Goal: Information Seeking & Learning: Learn about a topic

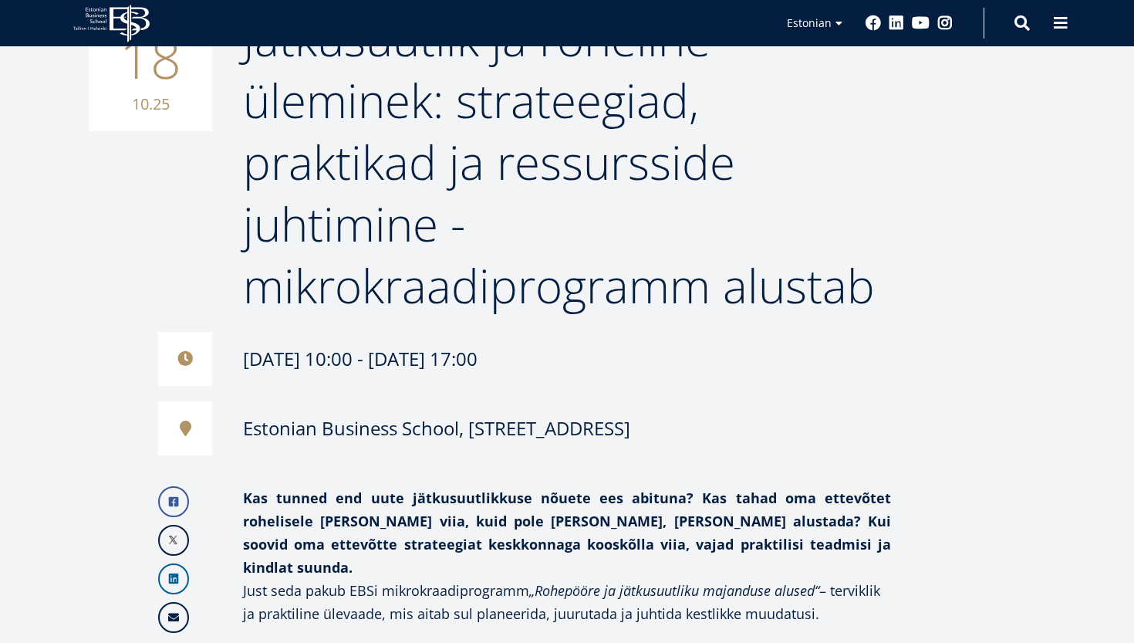
scroll to position [280, 0]
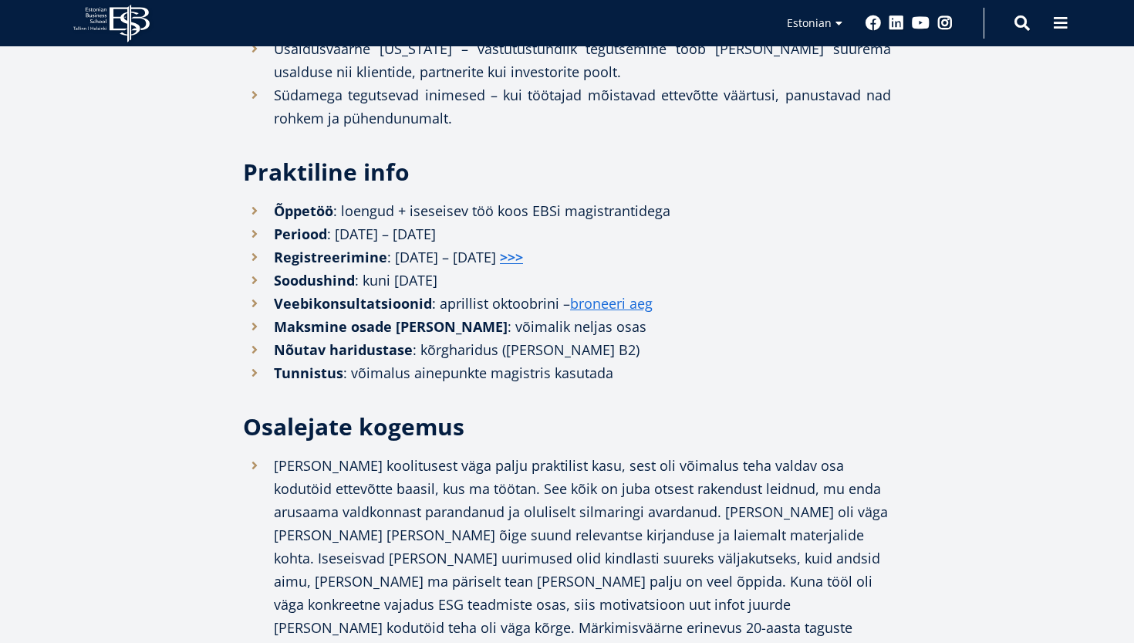
scroll to position [1752, 0]
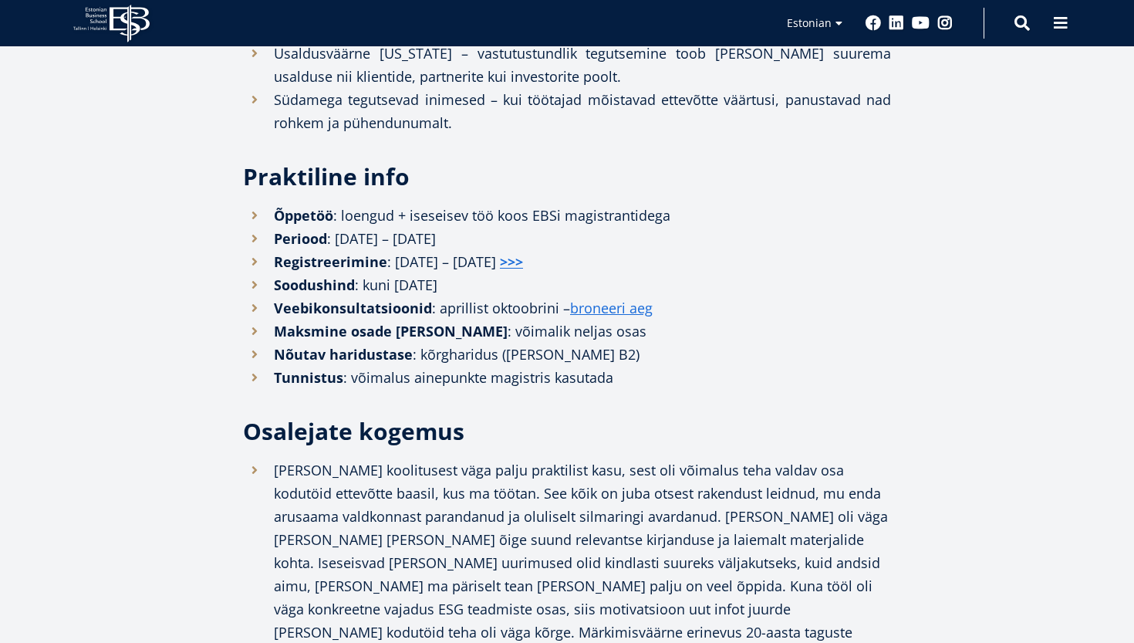
click at [523, 252] on strong ">>>" at bounding box center [509, 261] width 27 height 19
click at [523, 250] on link ">>>" at bounding box center [511, 261] width 23 height 23
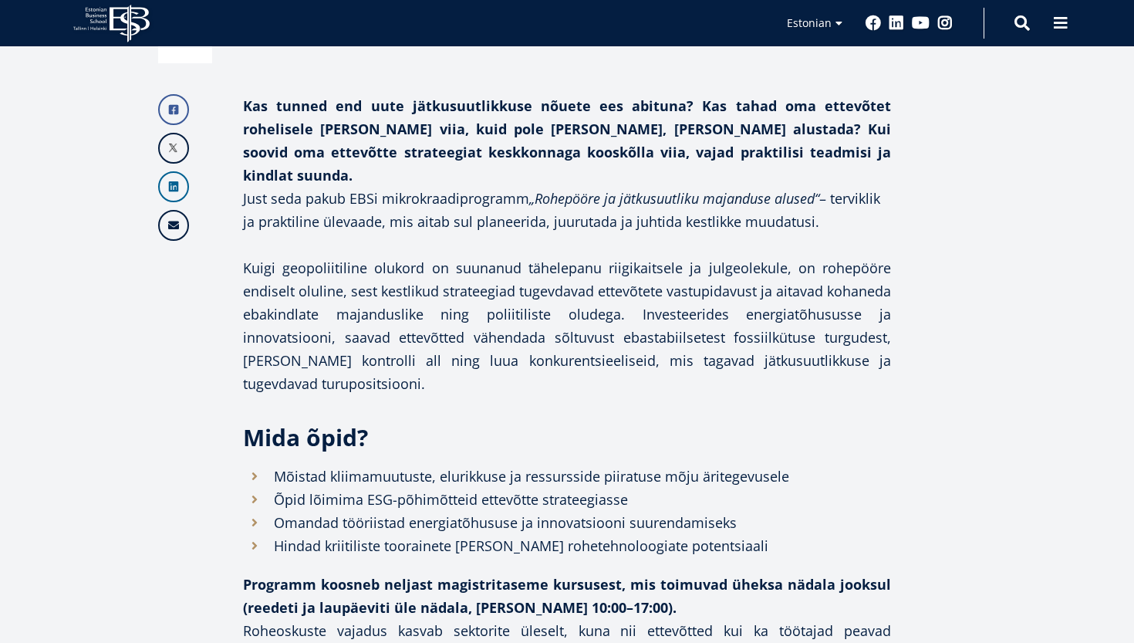
scroll to position [583, 0]
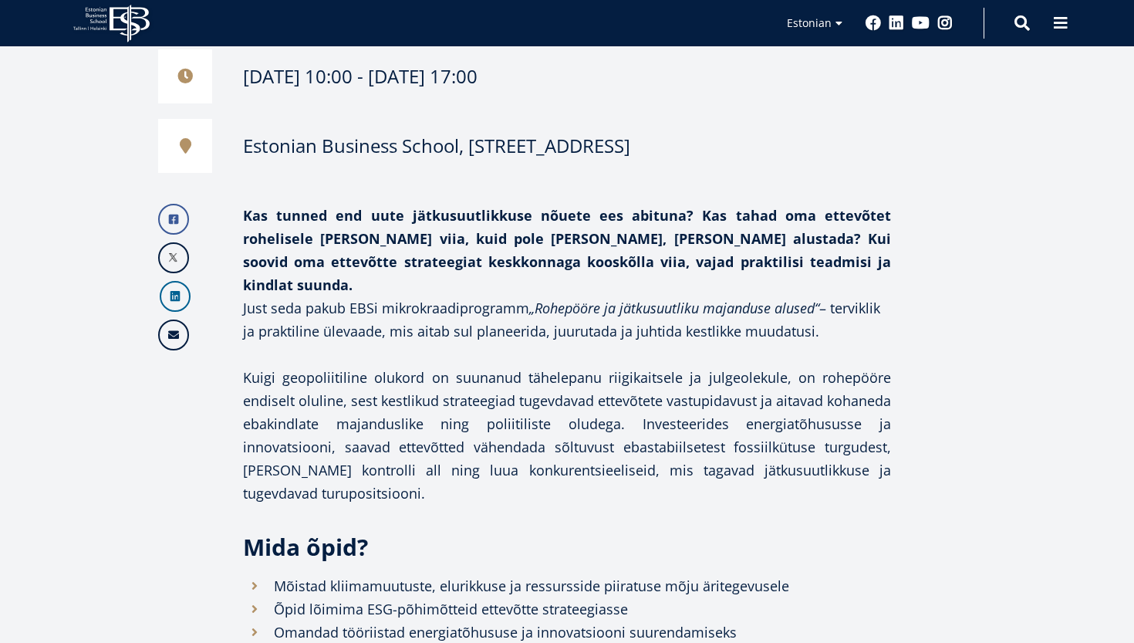
click at [178, 290] on link "Linkedin" at bounding box center [175, 296] width 31 height 31
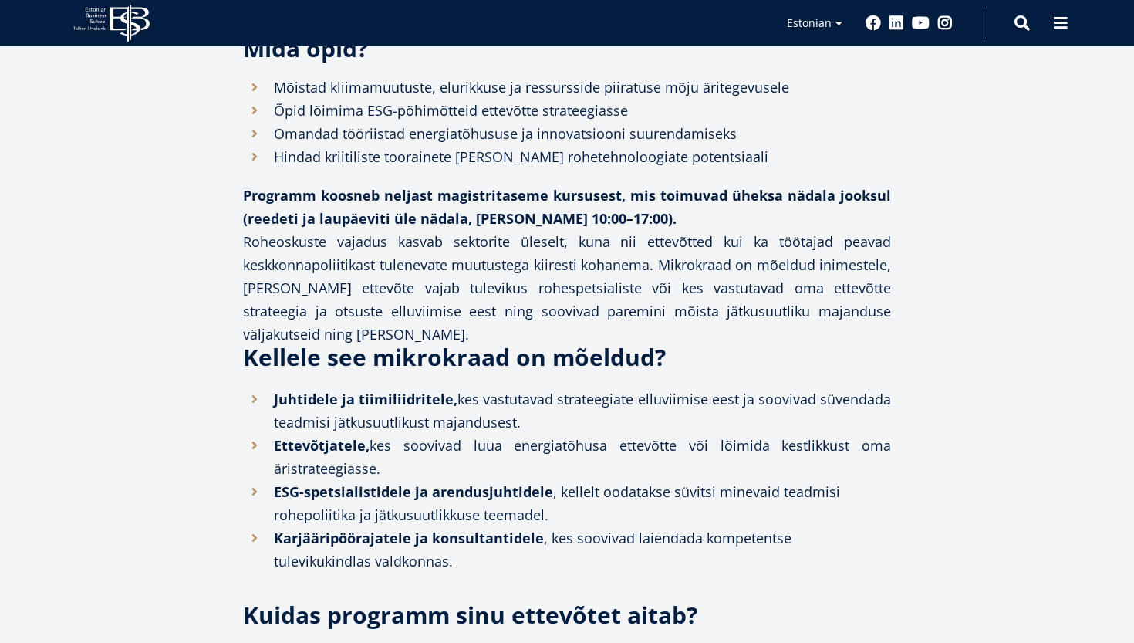
scroll to position [1083, 0]
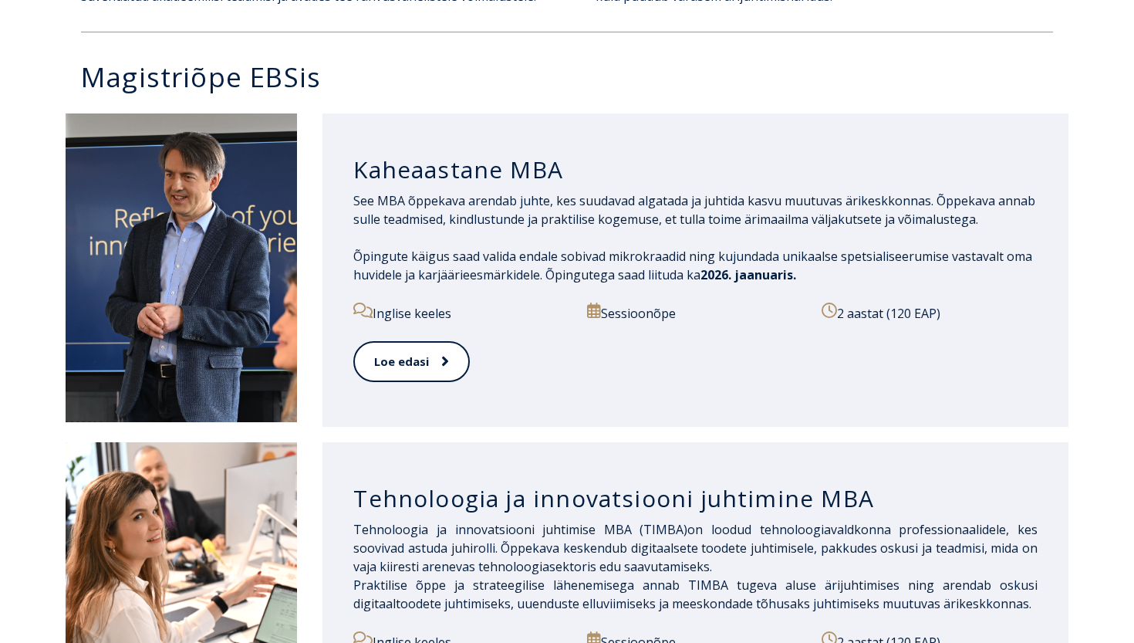
scroll to position [706, 0]
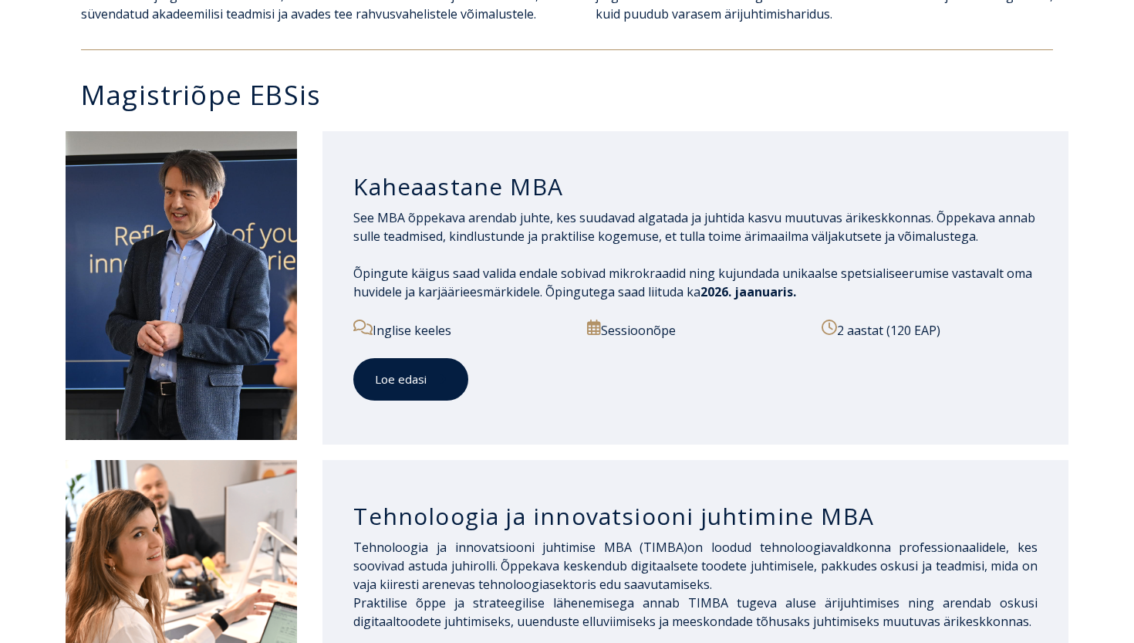
click at [411, 384] on link "Loe edasi" at bounding box center [410, 379] width 115 height 42
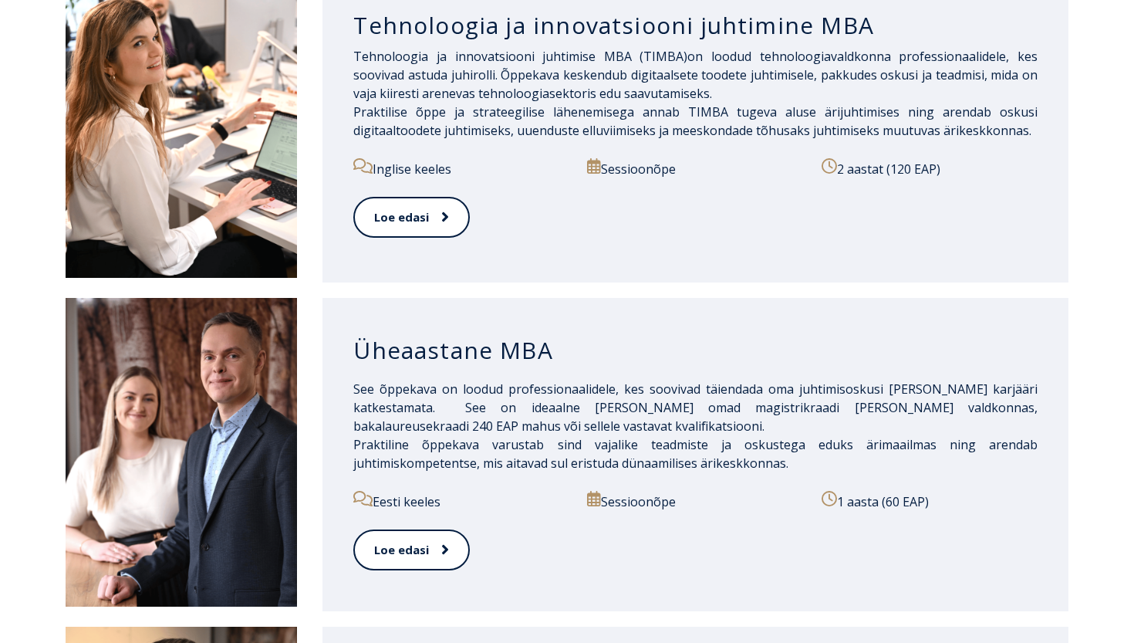
scroll to position [1198, 0]
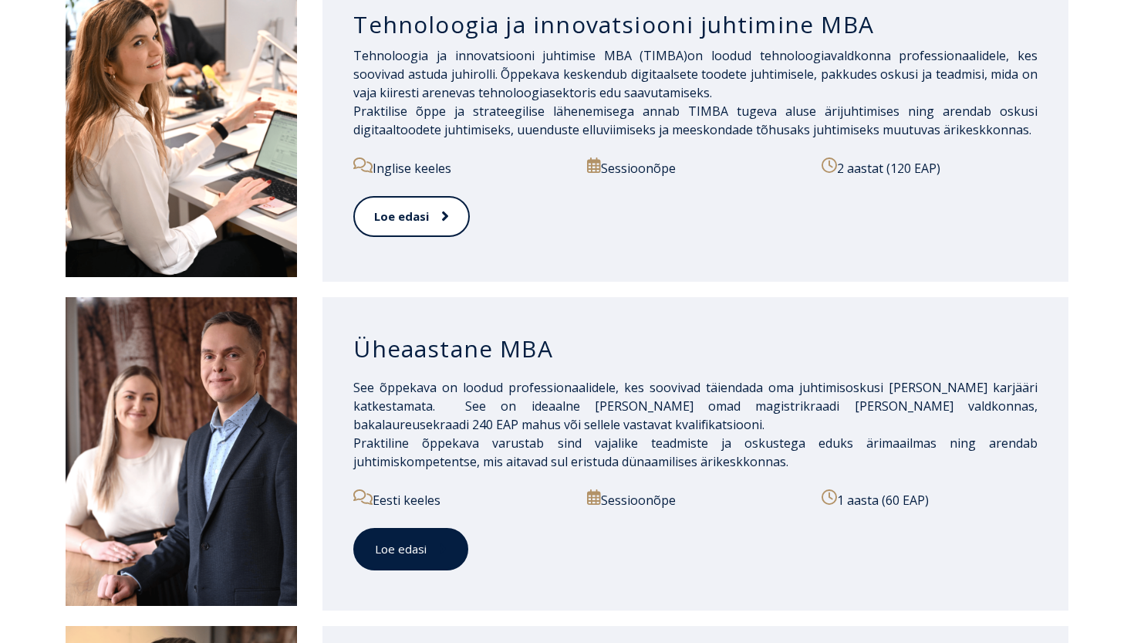
click at [411, 543] on link "Loe edasi" at bounding box center [410, 549] width 115 height 42
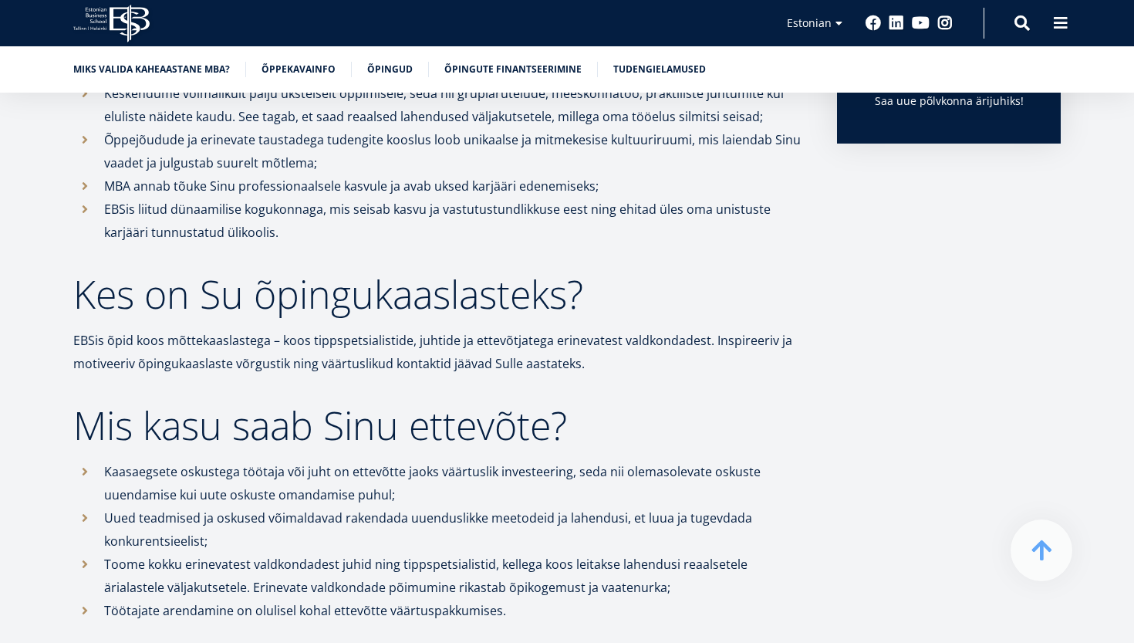
scroll to position [786, 0]
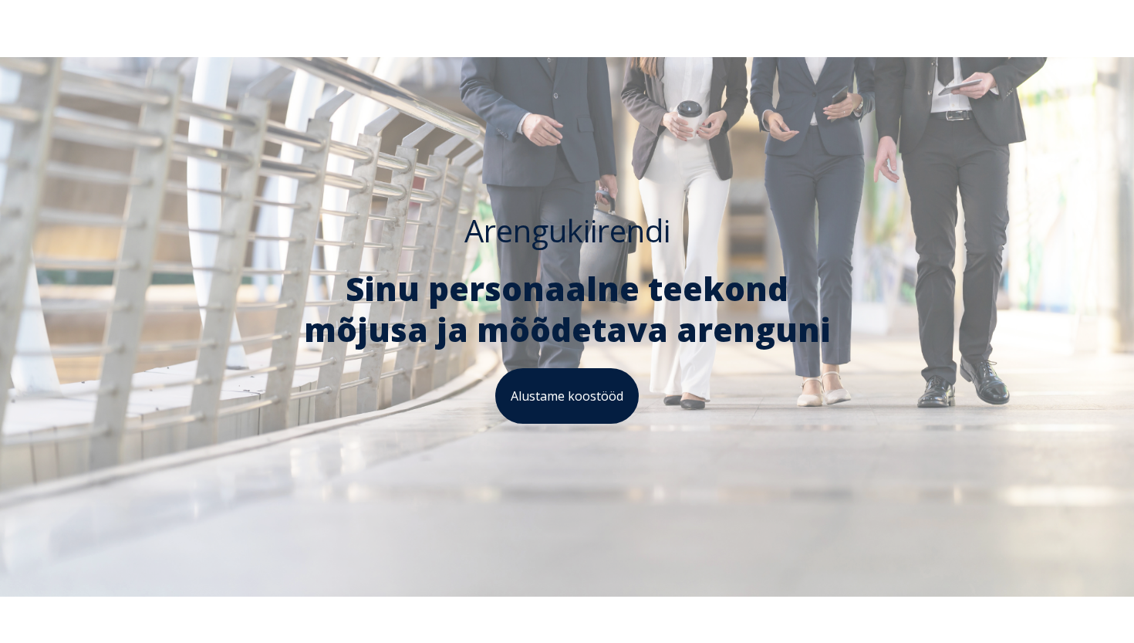
click at [566, 404] on link "Alustame koostööd" at bounding box center [567, 396] width 144 height 56
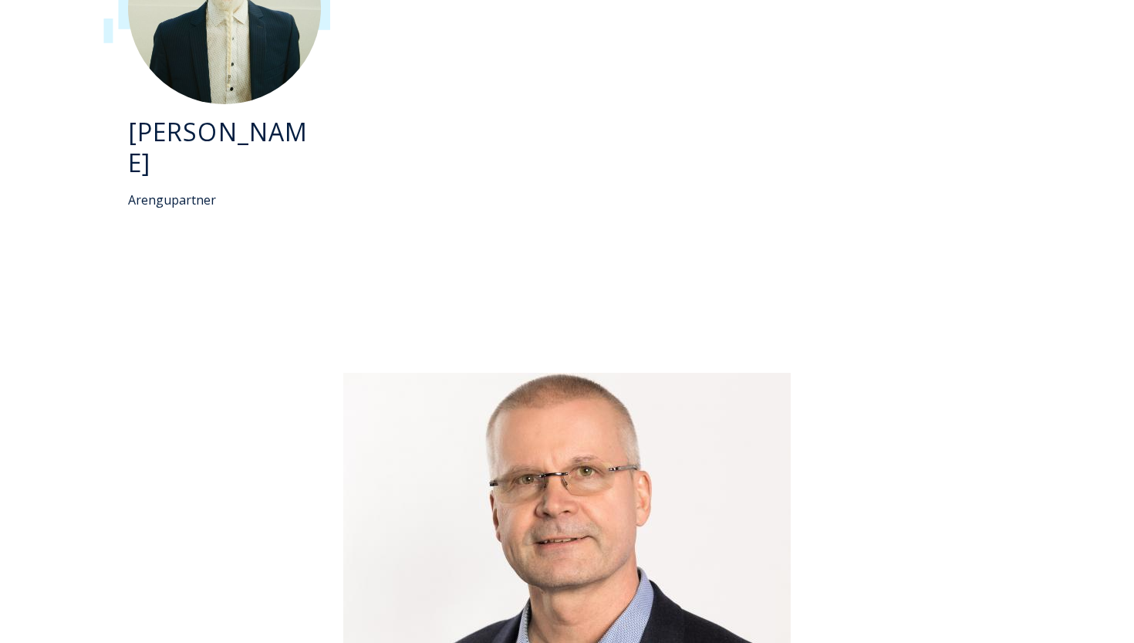
scroll to position [4115, 0]
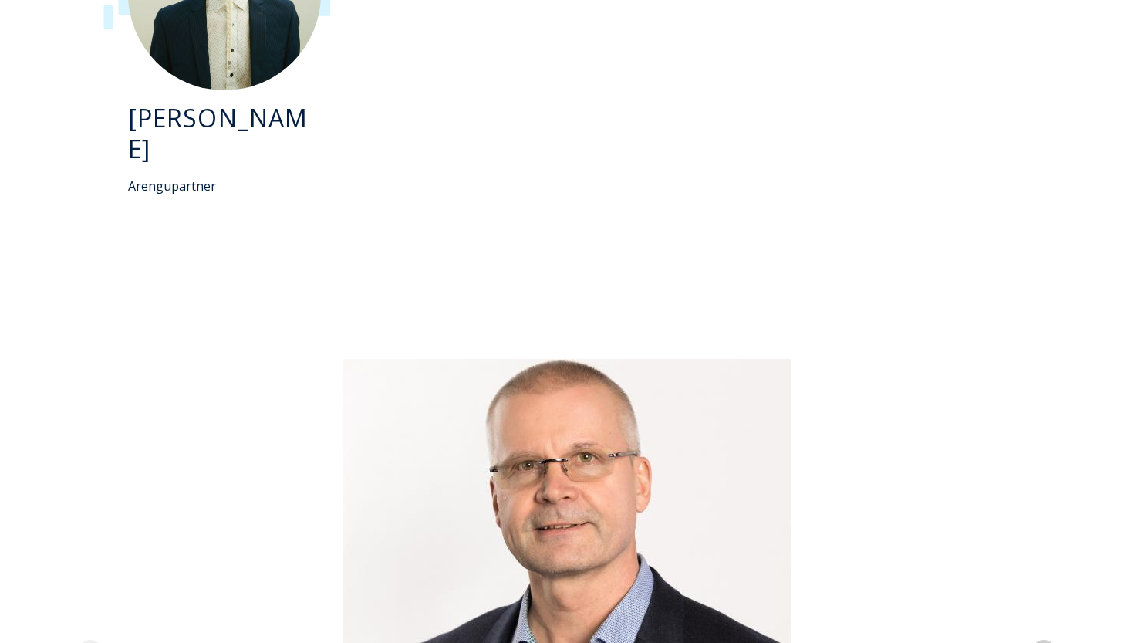
click at [1047, 642] on icon "Next slide" at bounding box center [1043, 652] width 15 height 15
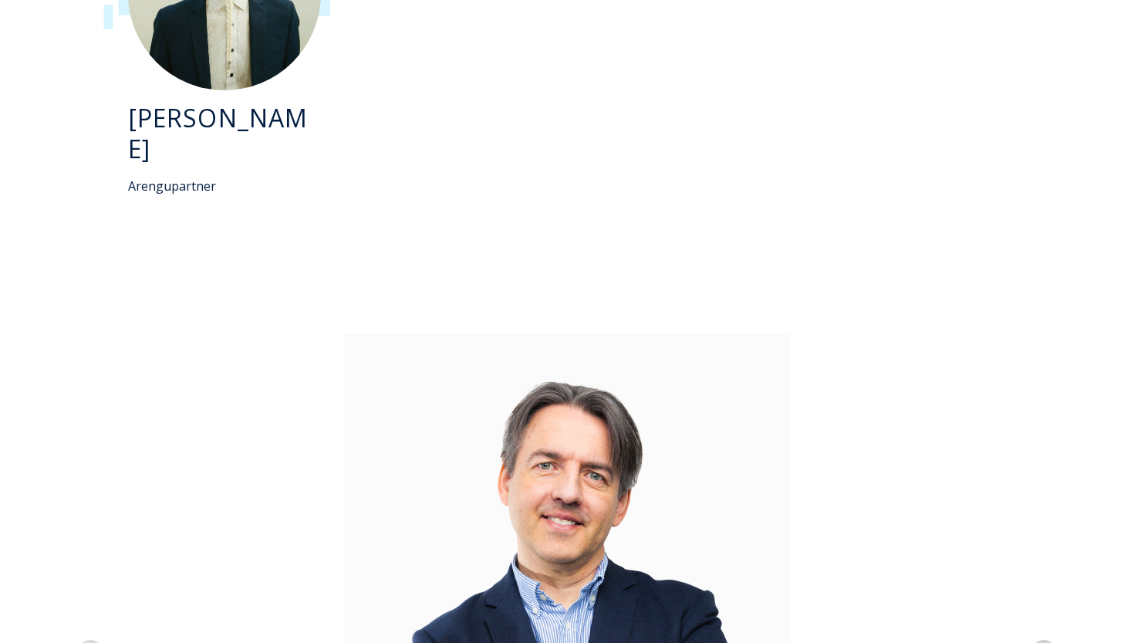
click at [1047, 642] on icon "Next slide" at bounding box center [1043, 652] width 15 height 15
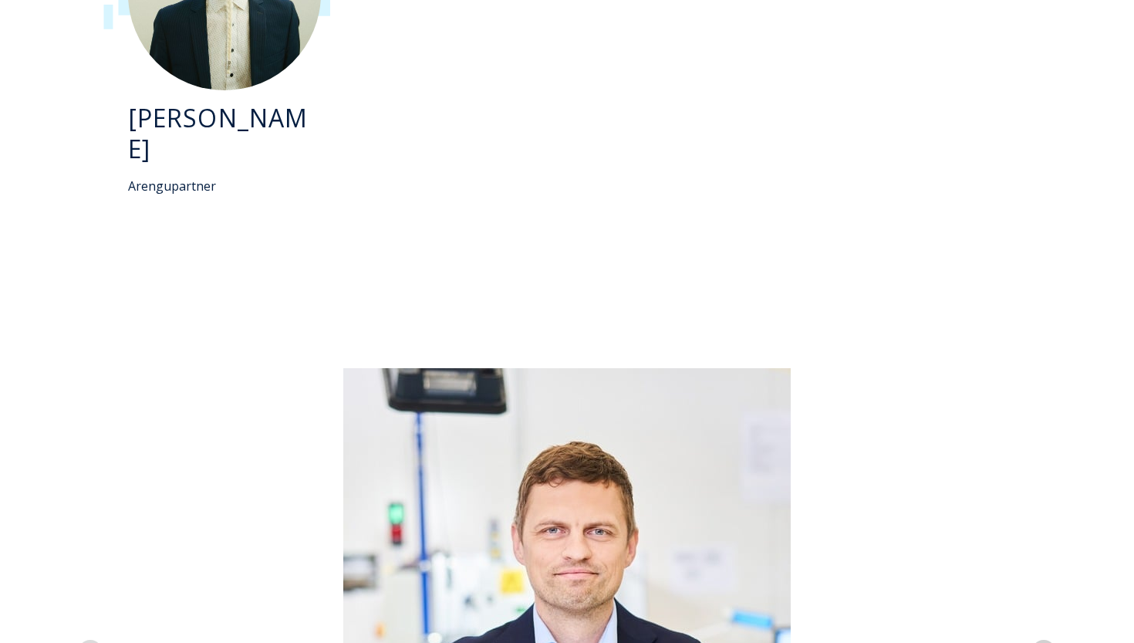
click at [1047, 642] on icon "Next slide" at bounding box center [1043, 652] width 15 height 15
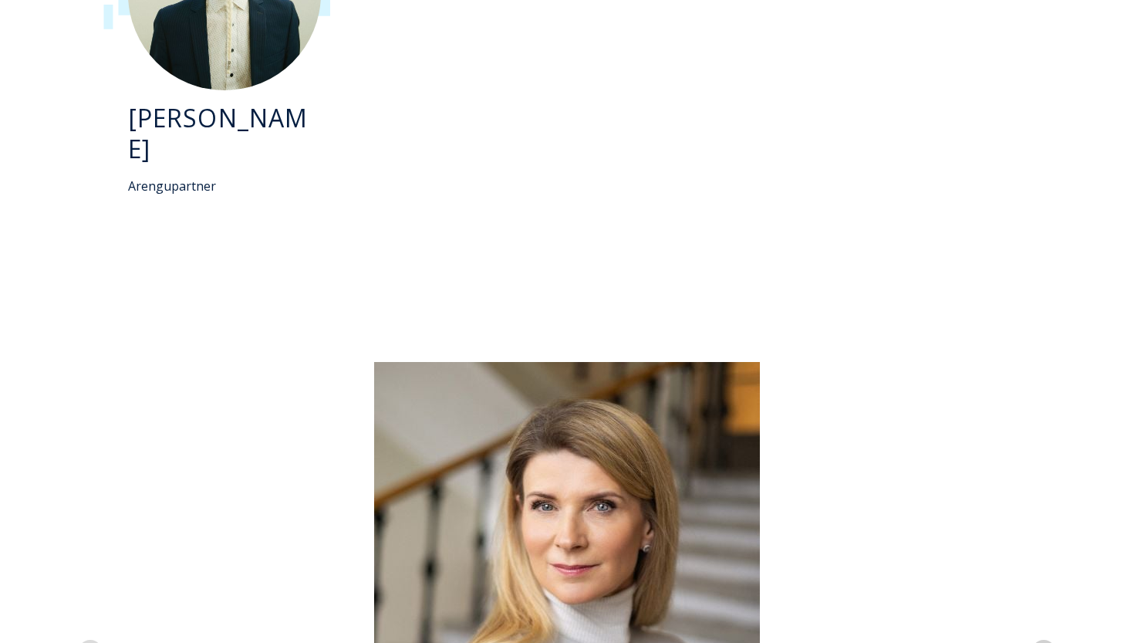
click at [1047, 642] on icon "Next slide" at bounding box center [1043, 652] width 15 height 15
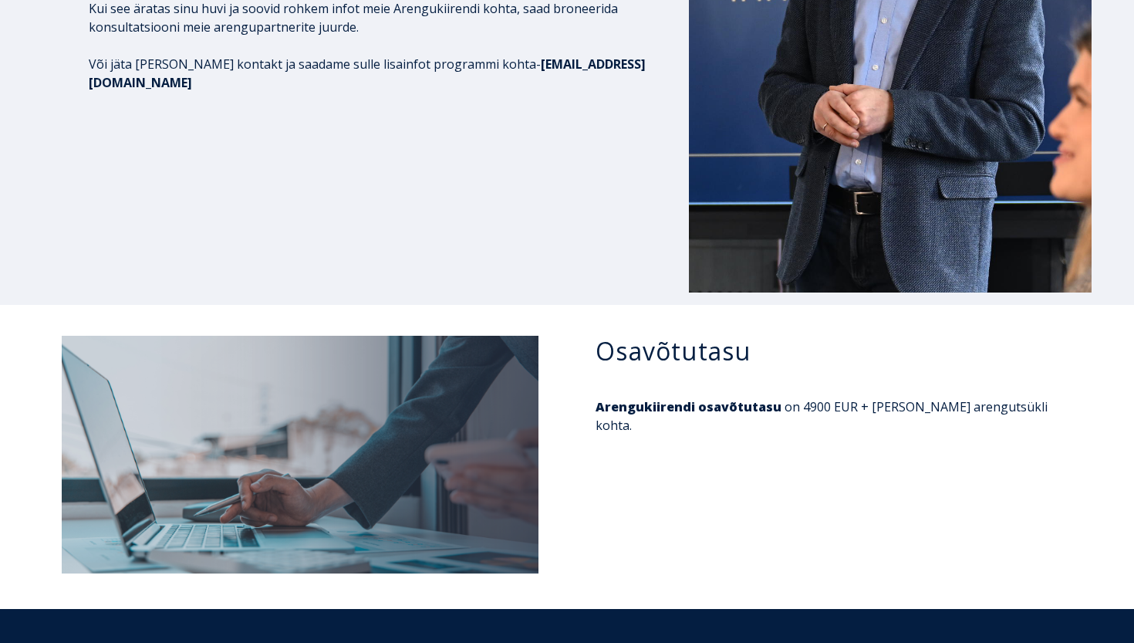
scroll to position [6905, 0]
